Goal: Transaction & Acquisition: Book appointment/travel/reservation

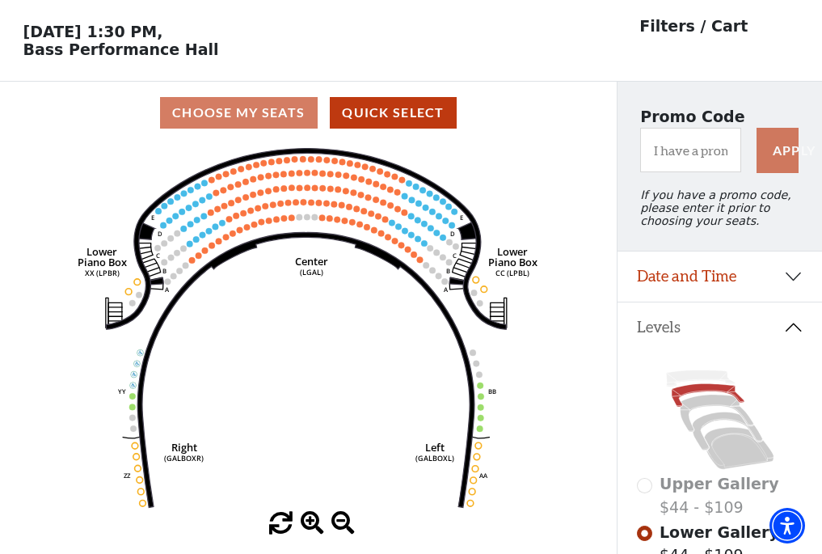
scroll to position [75, 0]
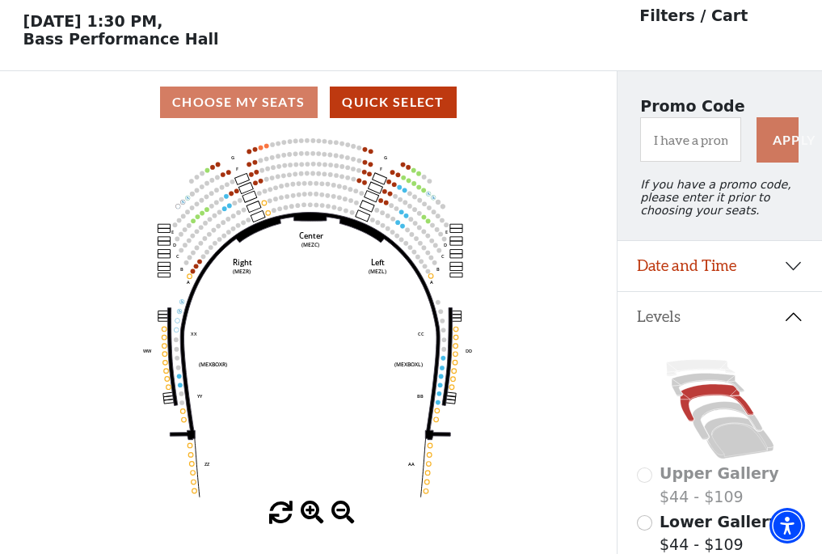
scroll to position [75, 0]
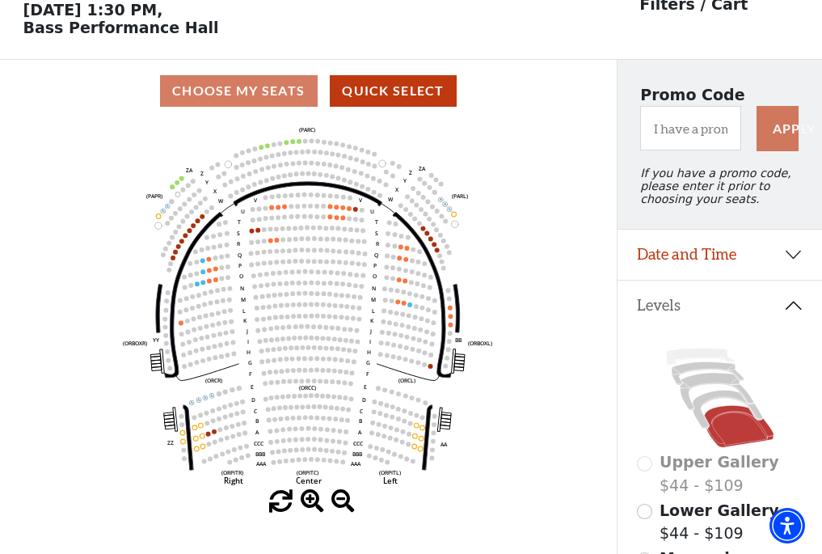
scroll to position [75, 0]
